Goal: Information Seeking & Learning: Understand process/instructions

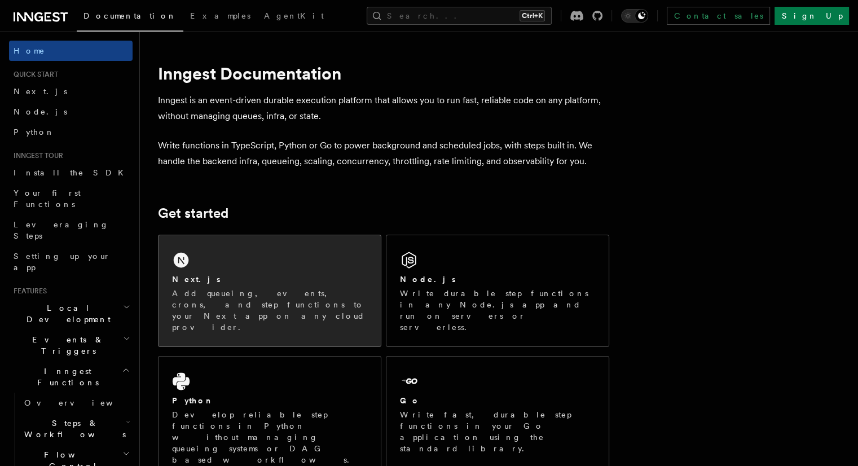
click at [291, 270] on div "Next.js Add queueing, events, crons, and step functions to your Next app on any…" at bounding box center [269, 290] width 222 height 111
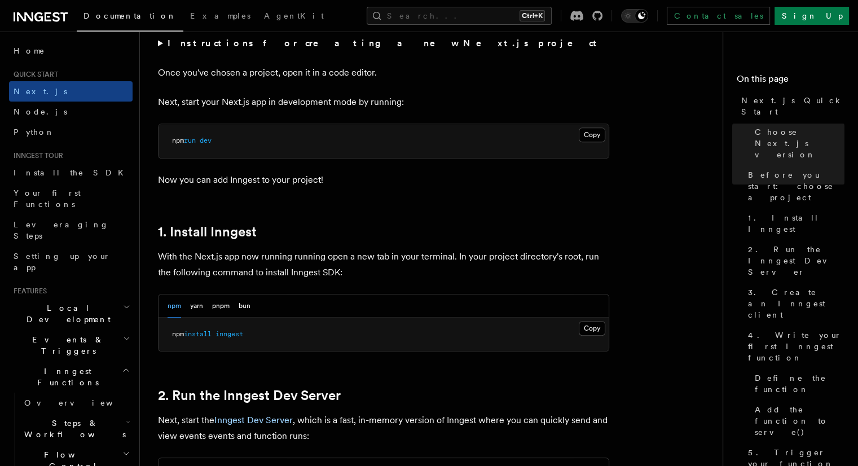
scroll to position [508, 0]
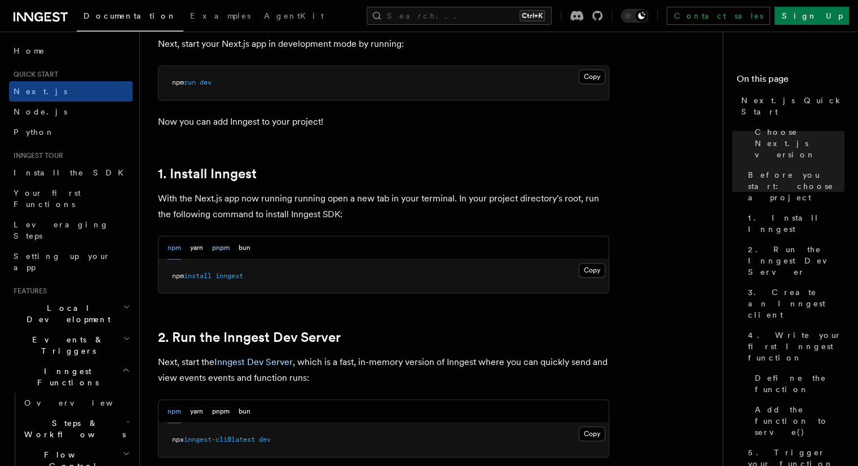
click at [218, 243] on button "pnpm" at bounding box center [220, 247] width 17 height 23
drag, startPoint x: 227, startPoint y: 271, endPoint x: 141, endPoint y: 259, distance: 87.0
copy span "pnpm add inngest"
